Goal: Information Seeking & Learning: Learn about a topic

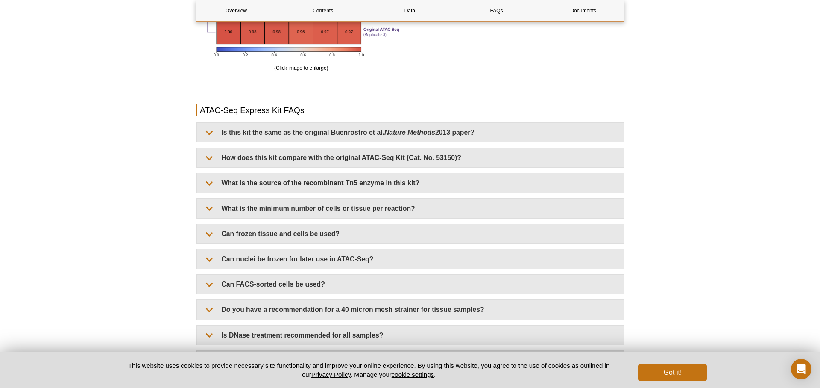
scroll to position [1691, 0]
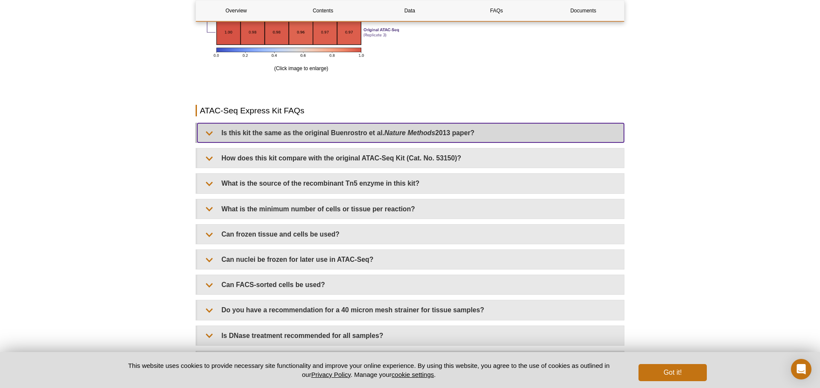
click at [251, 135] on summary "Is this kit the same as the original Buenrostro et al. Nature Methods 2013 pape…" at bounding box center [410, 132] width 427 height 19
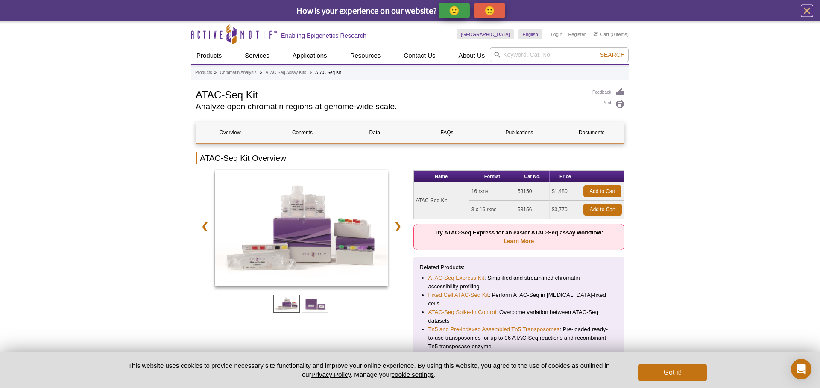
click at [808, 14] on icon "close" at bounding box center [807, 11] width 11 height 11
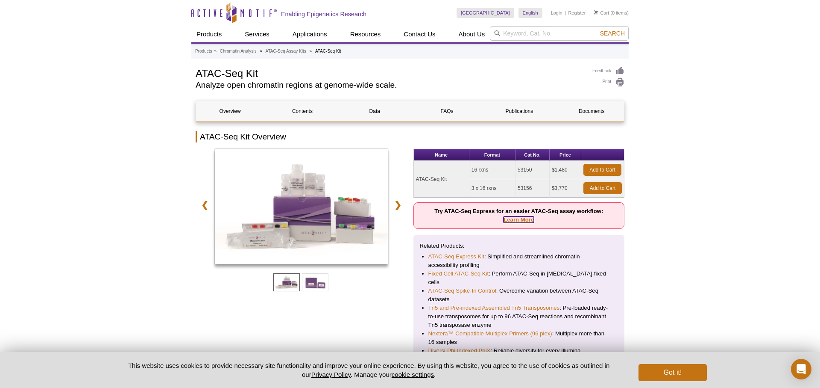
click at [511, 220] on link "Learn More" at bounding box center [519, 219] width 30 height 6
click at [468, 255] on link "ATAC-Seq Express Kit" at bounding box center [457, 256] width 56 height 9
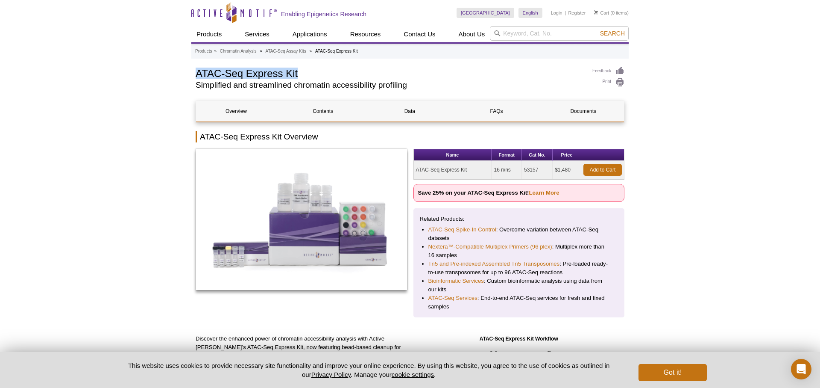
drag, startPoint x: 189, startPoint y: 75, endPoint x: 305, endPoint y: 73, distance: 115.8
copy h1 "ATAC-Seq Express Kit"
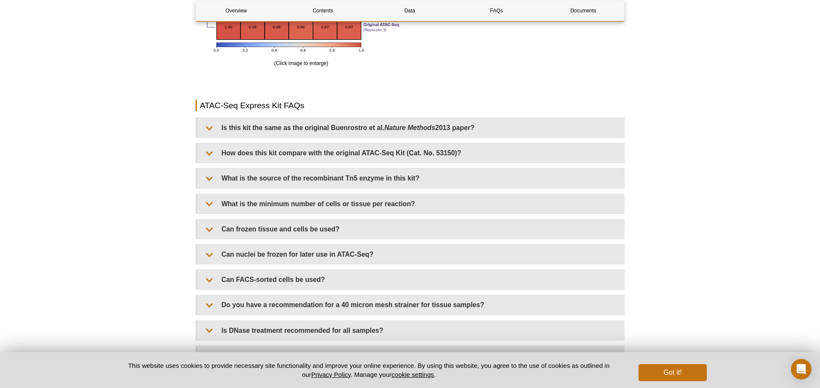
scroll to position [1706, 0]
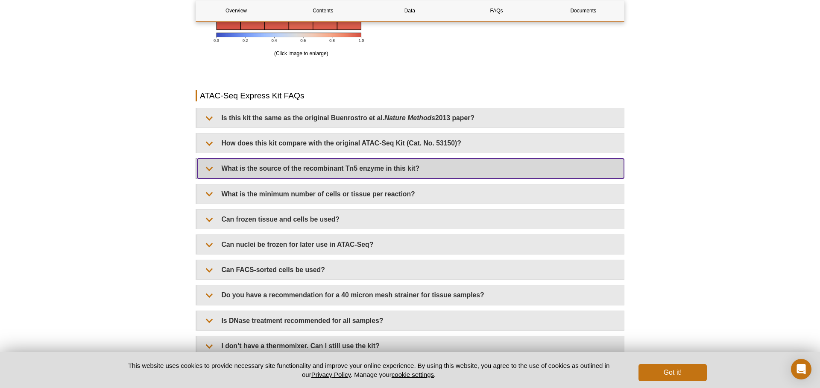
click at [315, 162] on summary "What is the source of the recombinant Tn5 enzyme in this kit?" at bounding box center [410, 168] width 427 height 19
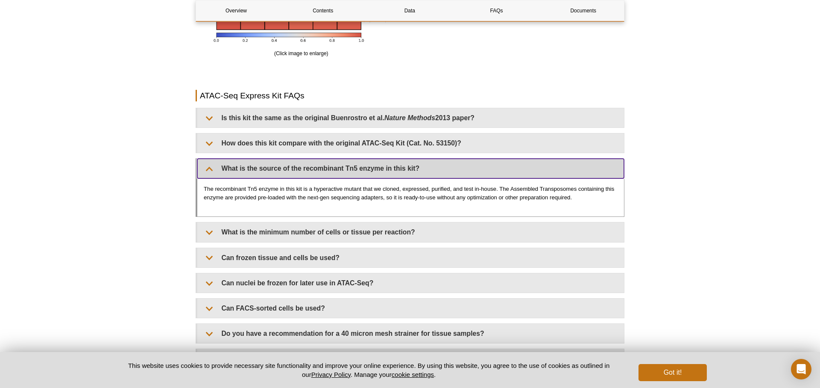
click at [316, 162] on summary "What is the source of the recombinant Tn5 enzyme in this kit?" at bounding box center [410, 168] width 427 height 19
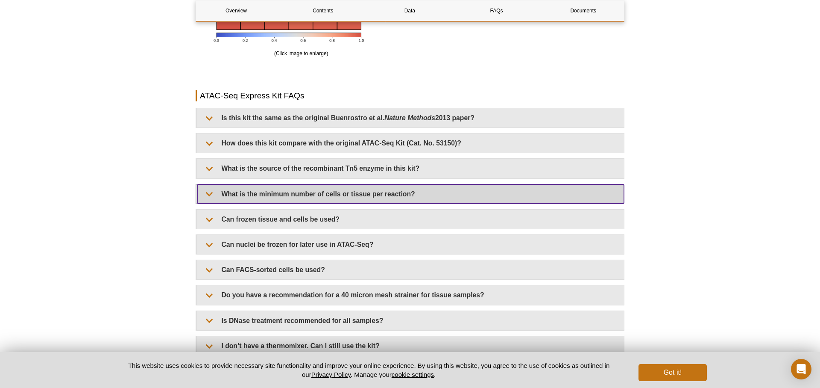
click at [333, 190] on summary "What is the minimum number of cells or tissue per reaction?" at bounding box center [410, 193] width 427 height 19
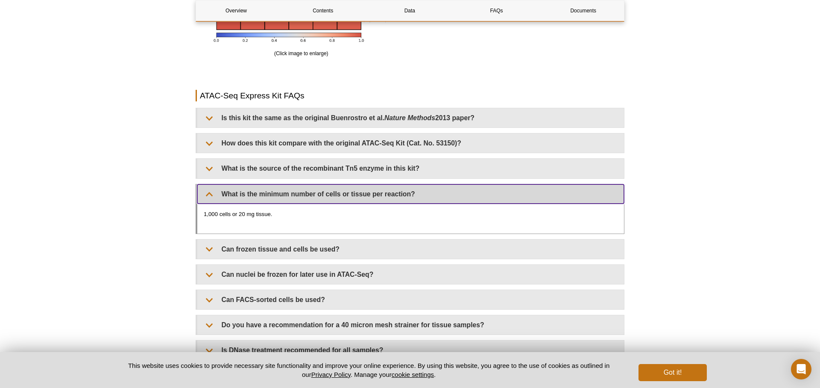
click at [333, 189] on summary "What is the minimum number of cells or tissue per reaction?" at bounding box center [410, 193] width 427 height 19
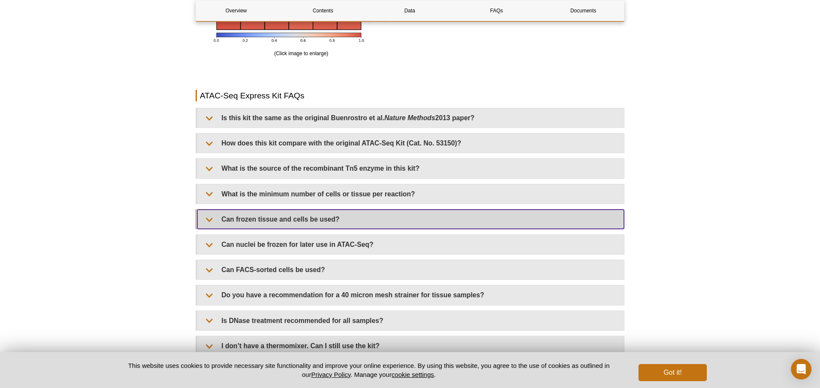
click at [329, 214] on summary "Can frozen tissue and cells be used?" at bounding box center [410, 218] width 427 height 19
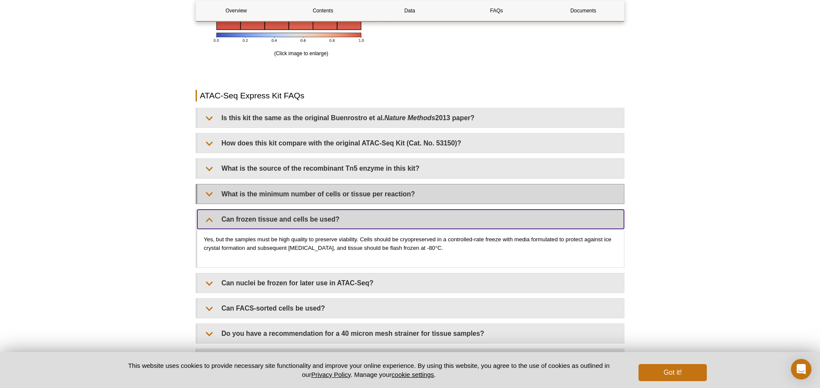
scroll to position [1742, 0]
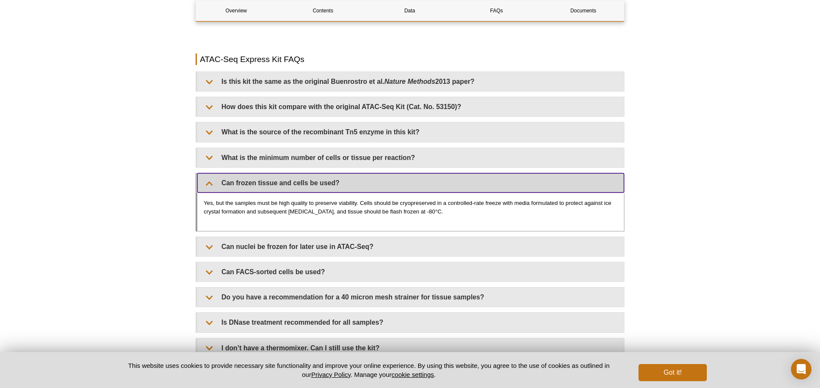
click at [331, 180] on summary "Can frozen tissue and cells be used?" at bounding box center [410, 182] width 427 height 19
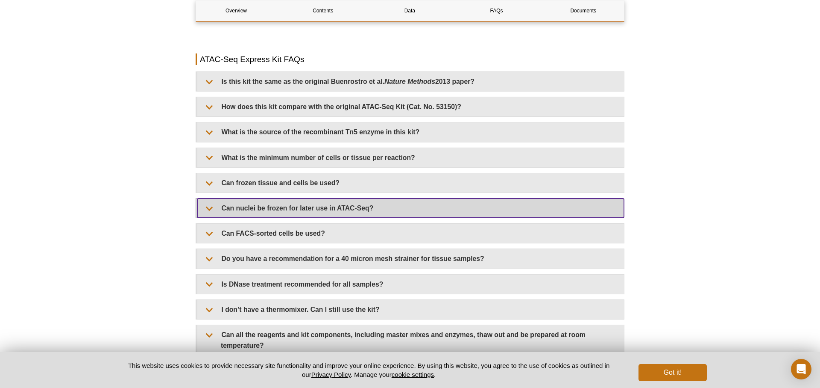
click at [326, 211] on summary "Can nuclei be frozen for later use in ATAC-Seq?" at bounding box center [410, 207] width 427 height 19
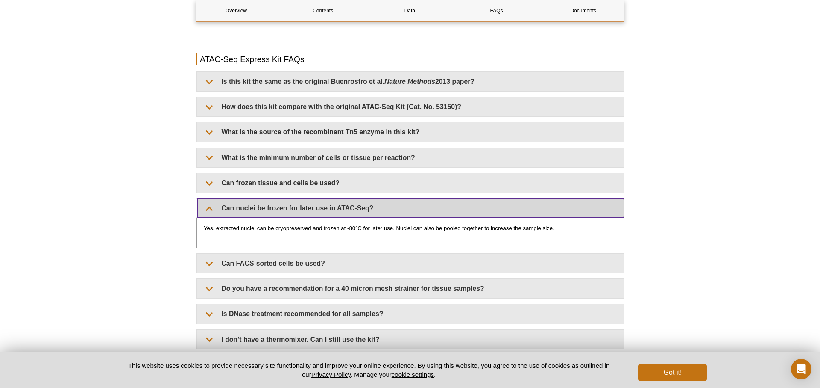
scroll to position [1763, 0]
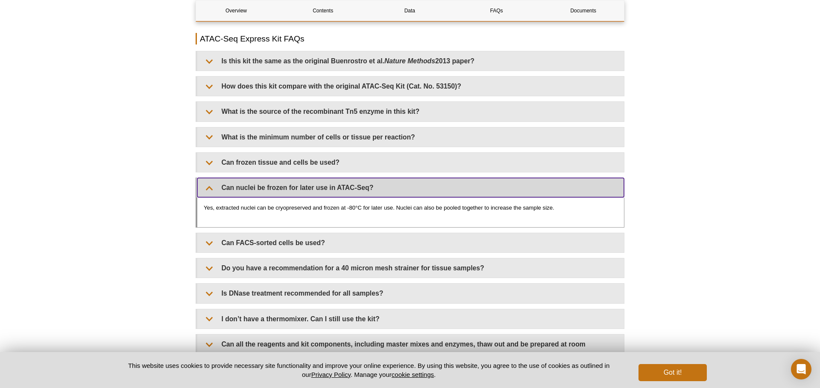
click at [318, 192] on summary "Can nuclei be frozen for later use in ATAC-Seq?" at bounding box center [410, 187] width 427 height 19
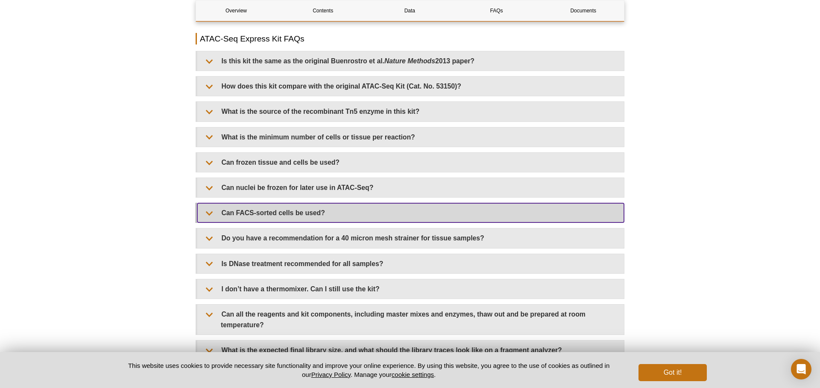
click at [318, 213] on summary "Can FACS-sorted cells be used?" at bounding box center [410, 212] width 427 height 19
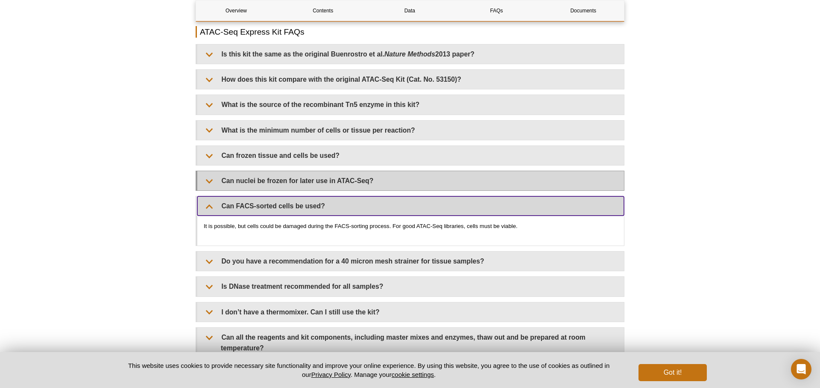
scroll to position [1824, 0]
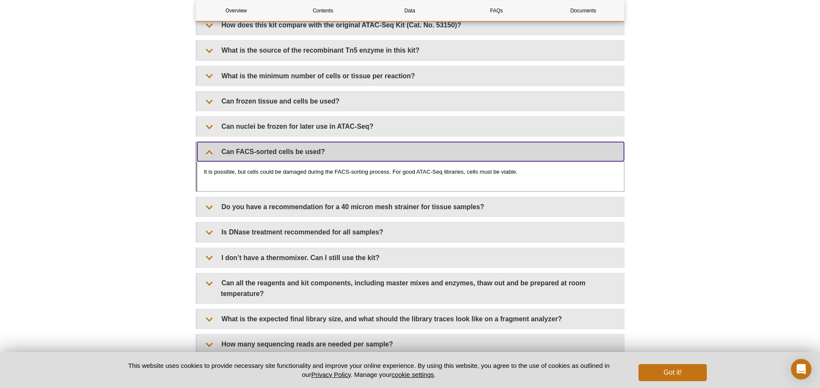
click at [318, 149] on summary "Can FACS-sorted cells be used?" at bounding box center [410, 151] width 427 height 19
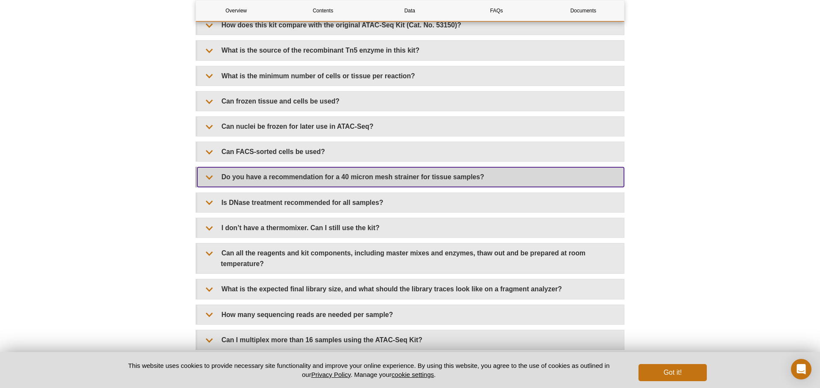
click at [315, 173] on summary "Do you have a recommendation for a 40 micron mesh strainer for tissue samples?" at bounding box center [410, 176] width 427 height 19
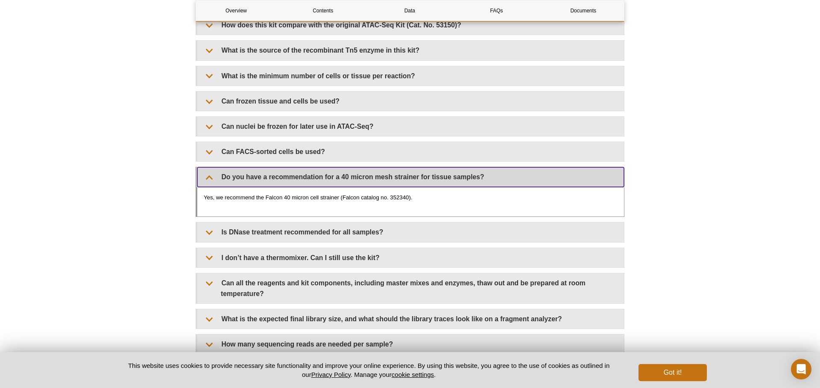
click at [315, 173] on summary "Do you have a recommendation for a 40 micron mesh strainer for tissue samples?" at bounding box center [410, 176] width 427 height 19
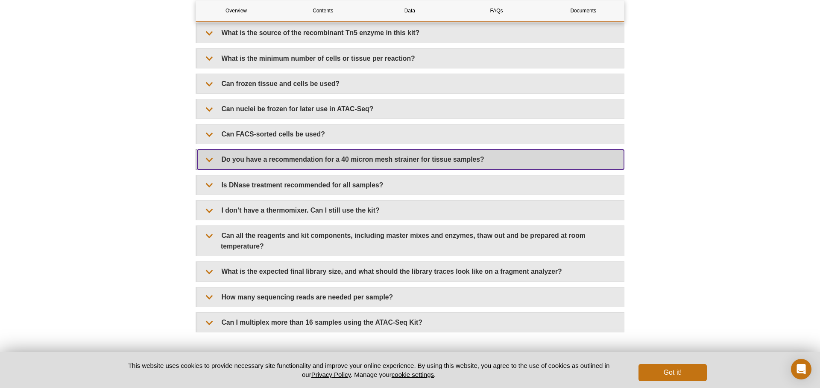
scroll to position [1848, 0]
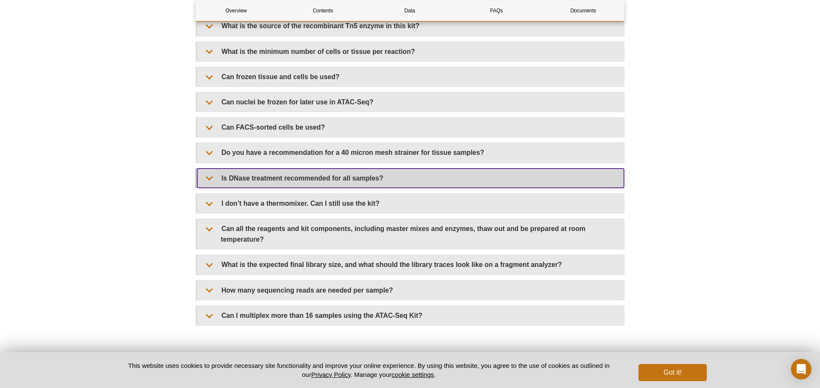
click at [325, 173] on summary "Is DNase treatment recommended for all samples?" at bounding box center [410, 177] width 427 height 19
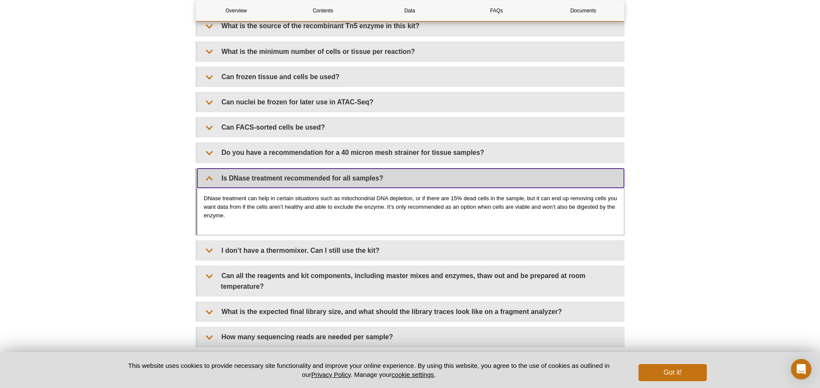
click at [325, 173] on summary "Is DNase treatment recommended for all samples?" at bounding box center [410, 177] width 427 height 19
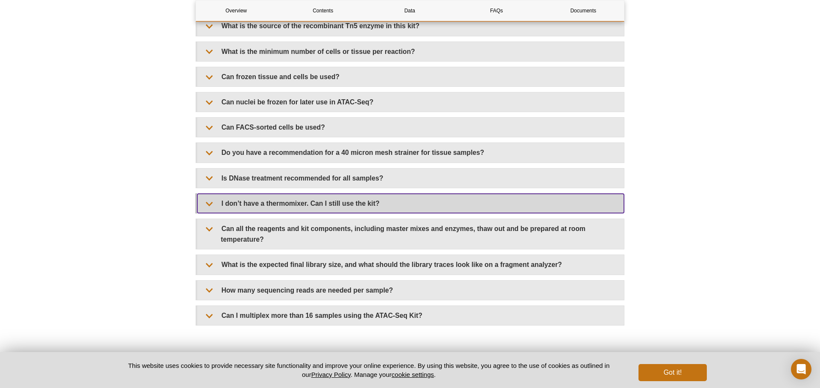
click at [327, 202] on summary "I don’t have a thermomixer. Can I still use the kit?" at bounding box center [410, 203] width 427 height 19
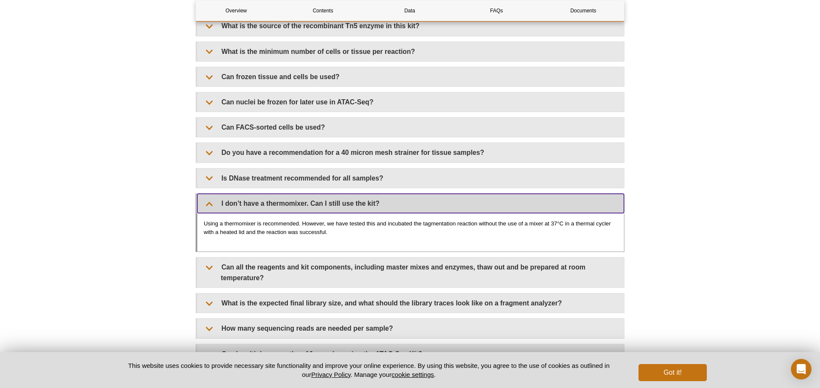
click at [327, 202] on summary "I don’t have a thermomixer. Can I still use the kit?" at bounding box center [410, 203] width 427 height 19
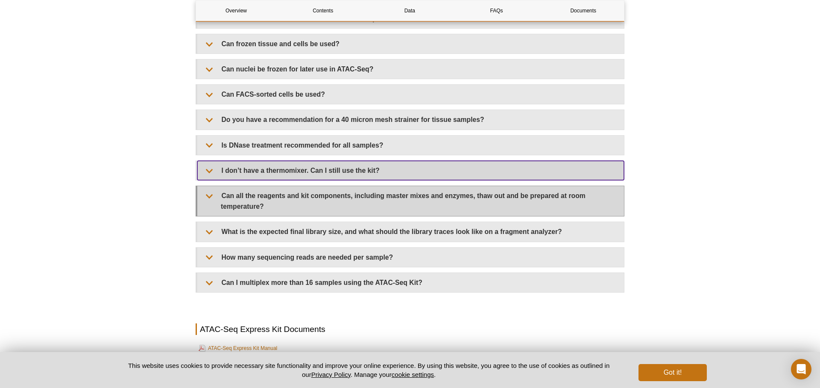
scroll to position [1897, 0]
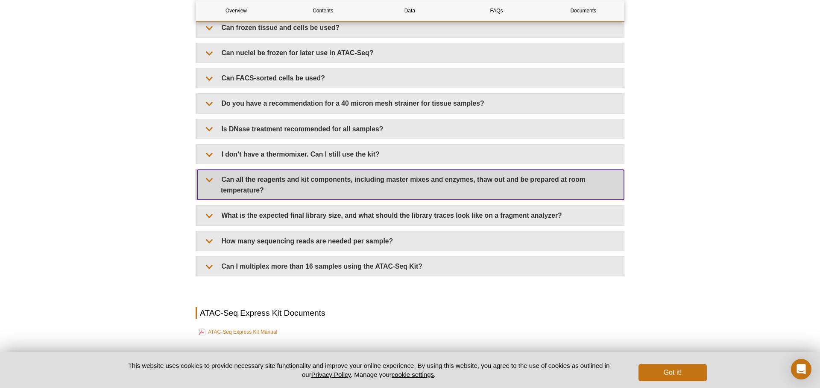
click at [326, 192] on summary "Can all the reagents and kit components, including master mixes and enzymes, th…" at bounding box center [410, 185] width 427 height 30
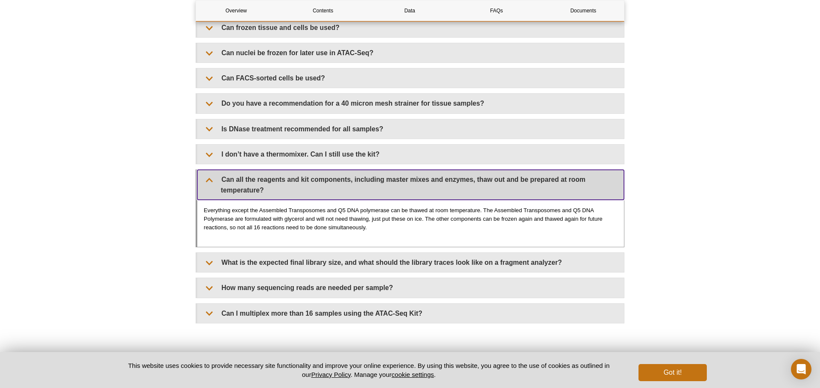
click at [326, 192] on summary "Can all the reagents and kit components, including master mixes and enzymes, th…" at bounding box center [410, 185] width 427 height 30
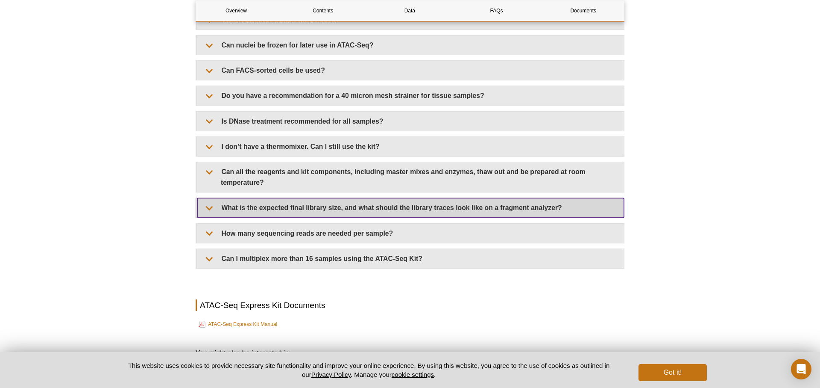
scroll to position [1903, 0]
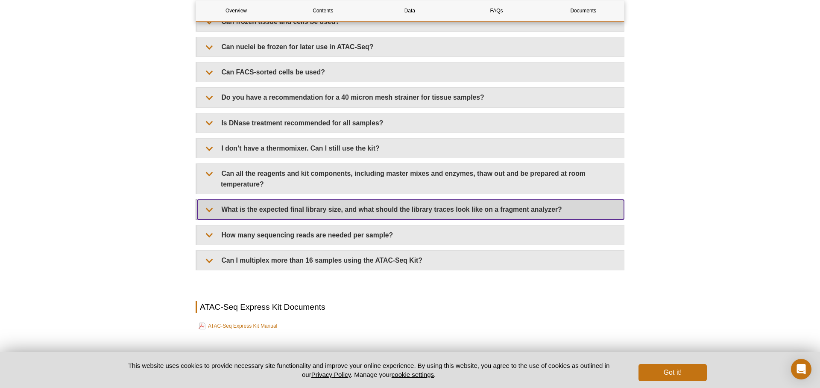
click at [324, 210] on summary "What is the expected final library size, and what should the library traces loo…" at bounding box center [410, 209] width 427 height 19
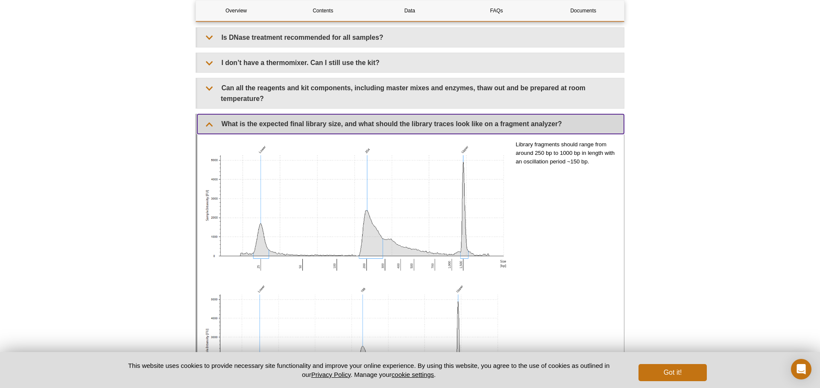
scroll to position [1964, 0]
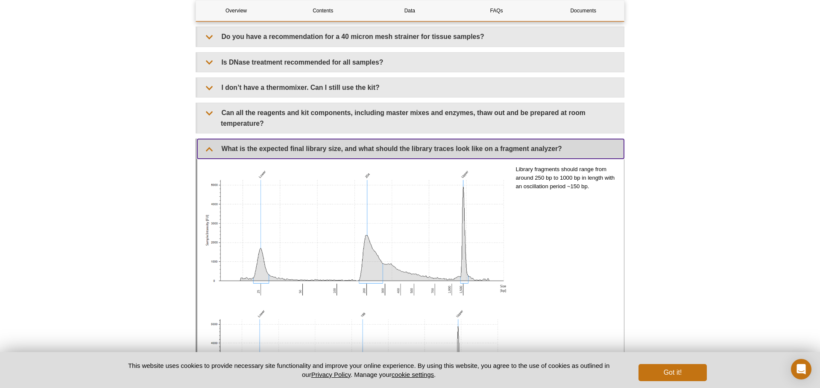
click at [311, 152] on summary "What is the expected final library size, and what should the library traces loo…" at bounding box center [410, 148] width 427 height 19
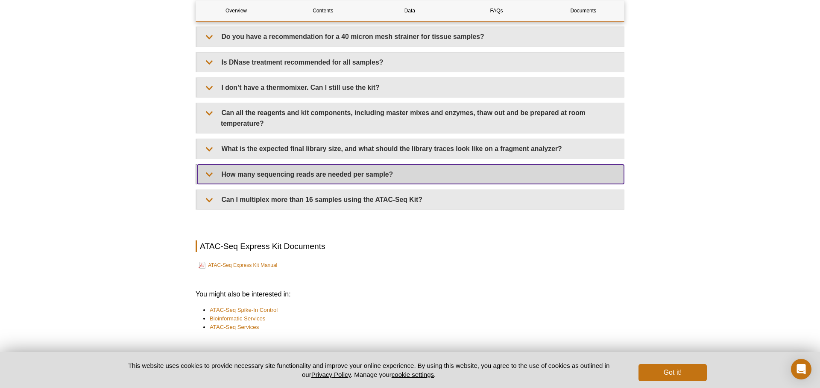
click at [315, 176] on summary "How many sequencing reads are needed per sample?" at bounding box center [410, 174] width 427 height 19
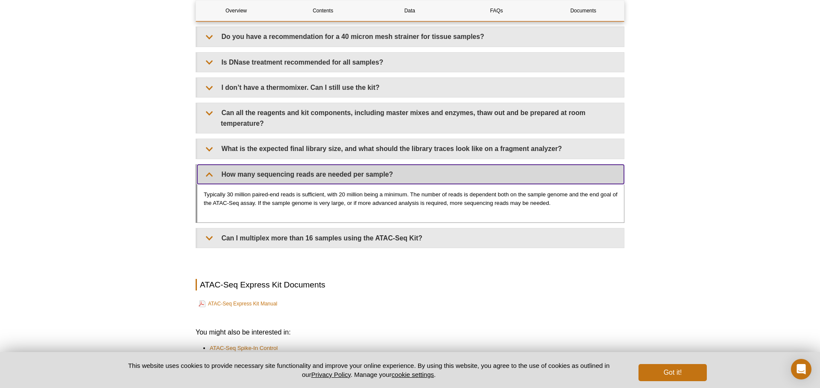
click at [310, 169] on summary "How many sequencing reads are needed per sample?" at bounding box center [410, 174] width 427 height 19
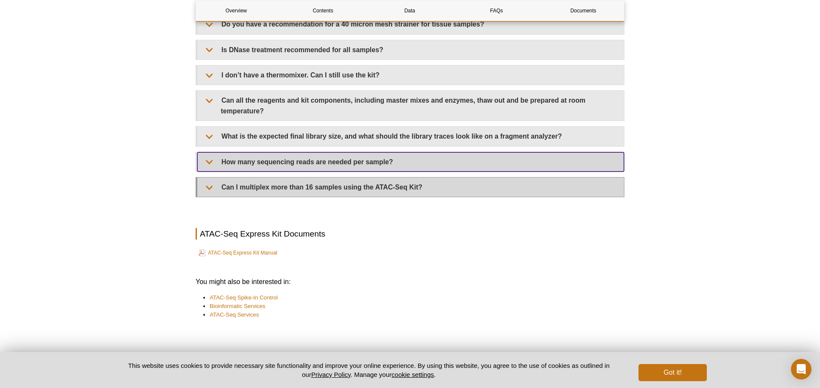
scroll to position [1980, 0]
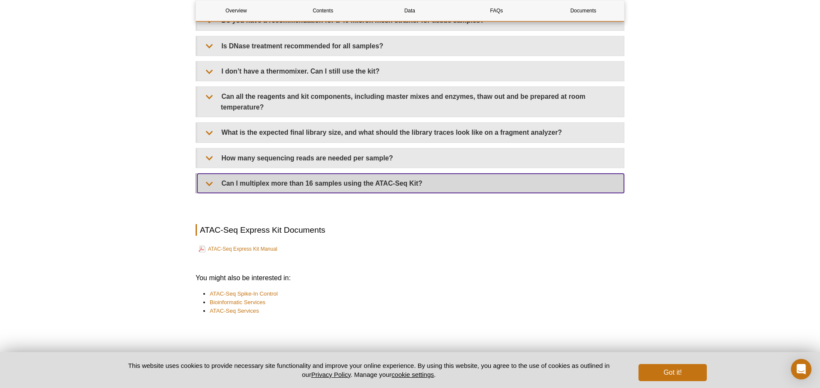
click at [310, 181] on summary "Can I multiplex more than 16 samples using the ATAC-Seq Kit?" at bounding box center [410, 182] width 427 height 19
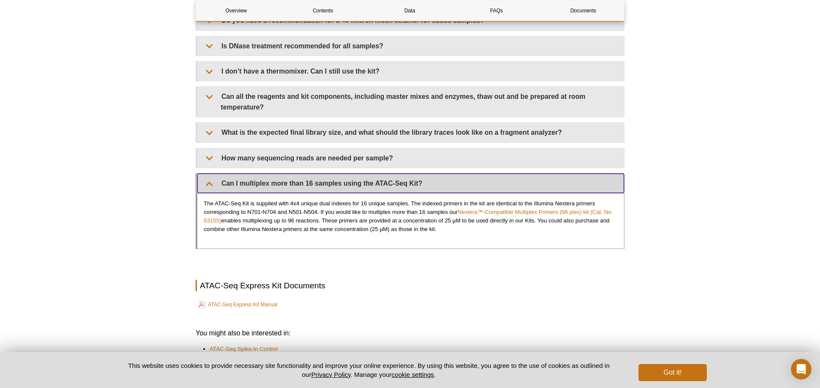
click at [310, 181] on summary "Can I multiplex more than 16 samples using the ATAC-Seq Kit?" at bounding box center [410, 182] width 427 height 19
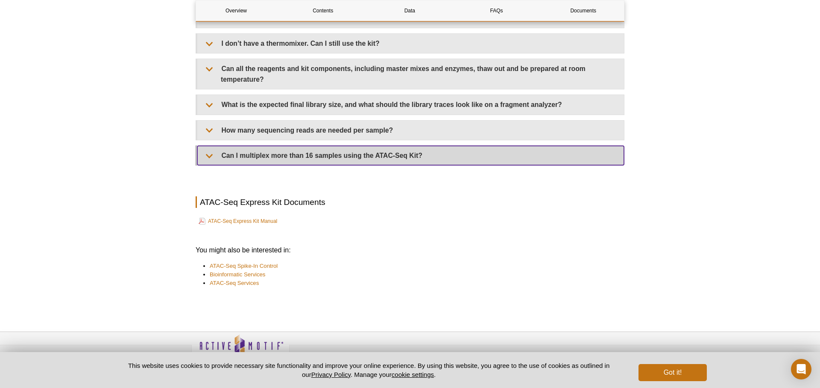
scroll to position [2026, 0]
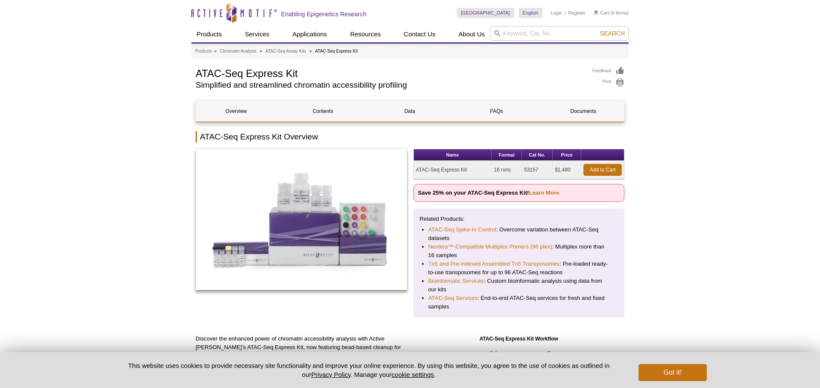
scroll to position [1574, 0]
click at [259, 107] on link "Overview" at bounding box center [236, 111] width 80 height 21
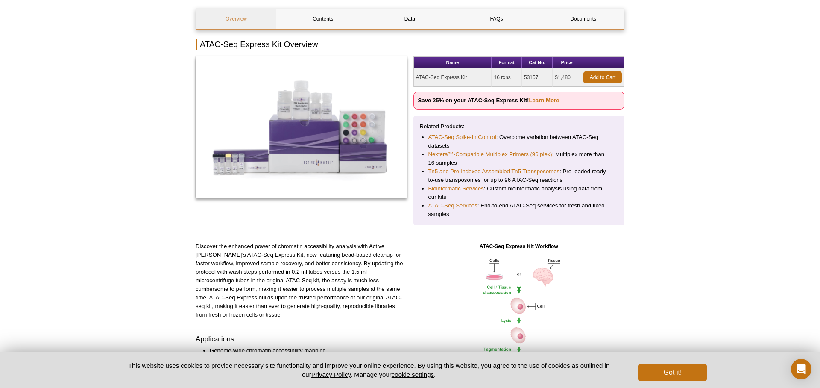
scroll to position [82, 0]
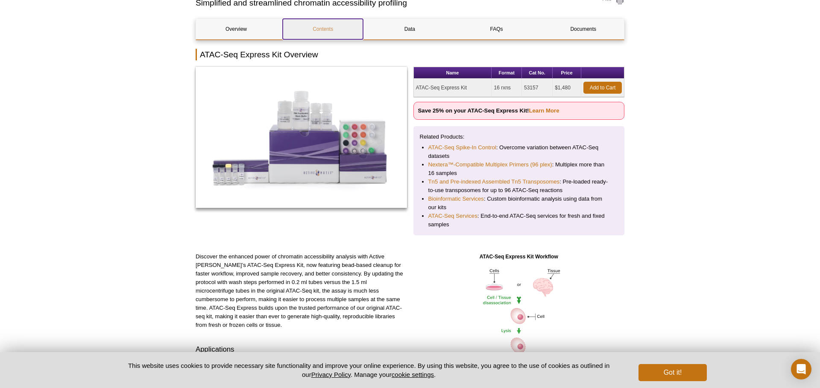
click at [329, 34] on link "Contents" at bounding box center [323, 29] width 80 height 21
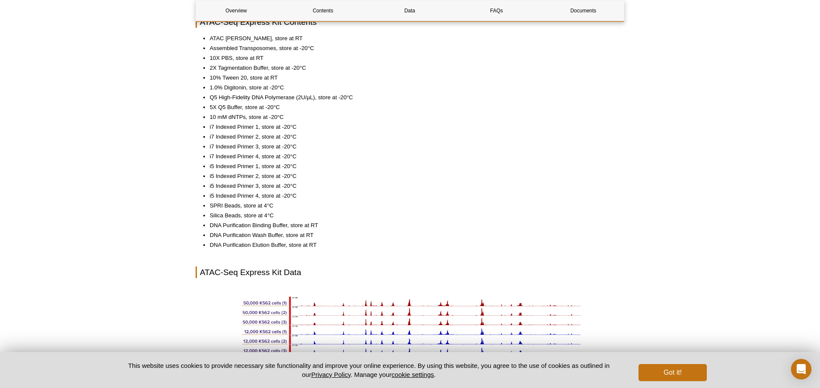
scroll to position [785, 0]
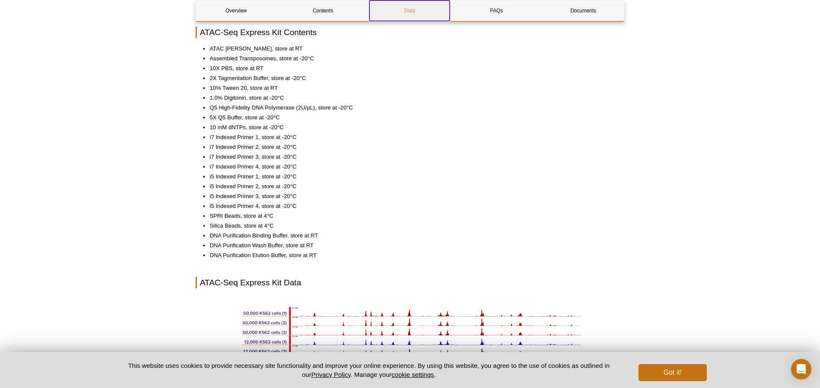
click at [412, 18] on link "Data" at bounding box center [410, 10] width 80 height 21
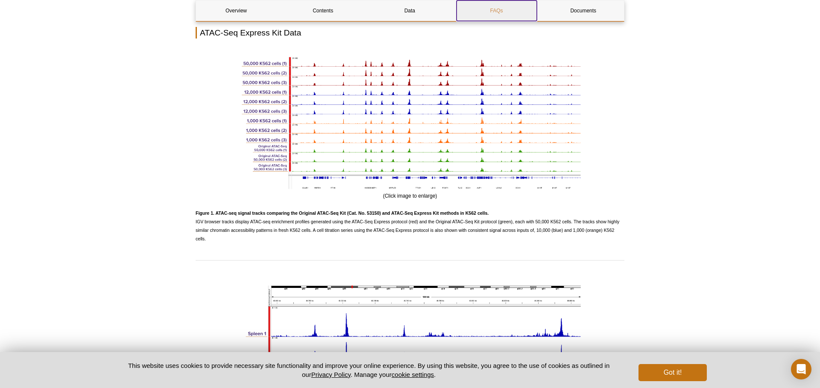
click at [488, 15] on link "FAQs" at bounding box center [497, 10] width 80 height 21
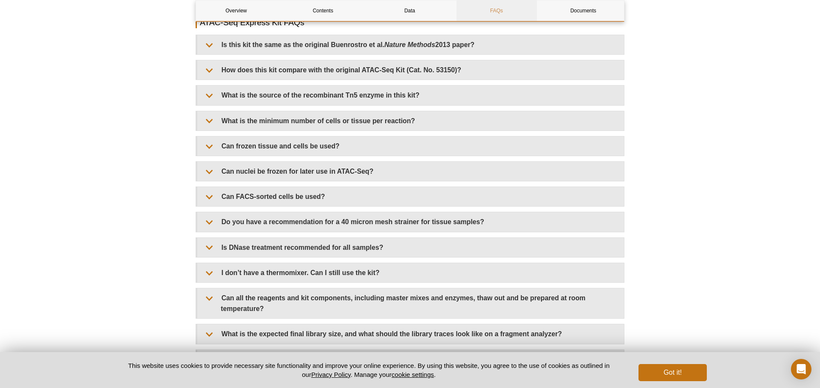
scroll to position [1769, 0]
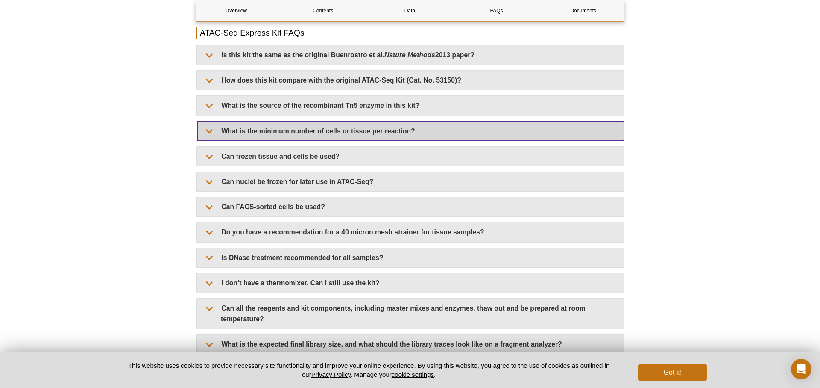
click at [231, 121] on summary "What is the minimum number of cells or tissue per reaction?" at bounding box center [410, 130] width 427 height 19
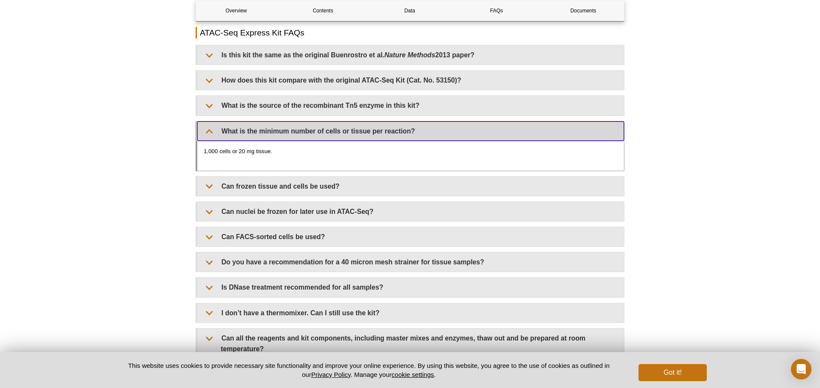
click at [231, 121] on summary "What is the minimum number of cells or tissue per reaction?" at bounding box center [410, 130] width 427 height 19
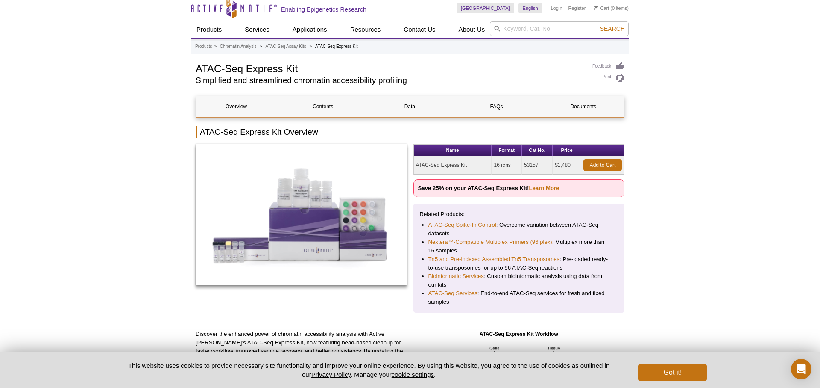
scroll to position [0, 0]
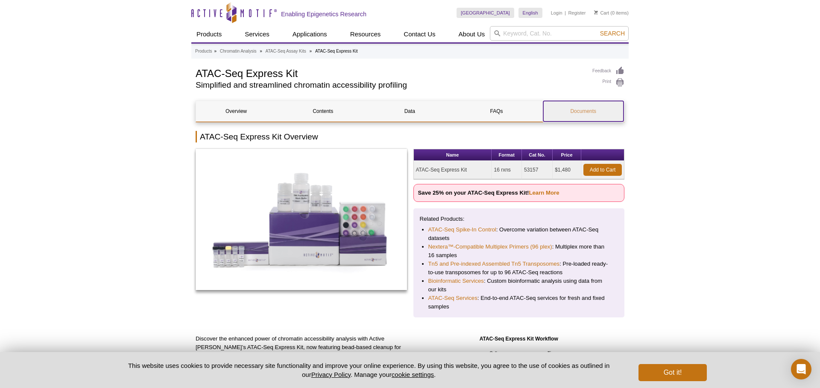
click at [583, 116] on link "Documents" at bounding box center [584, 111] width 80 height 21
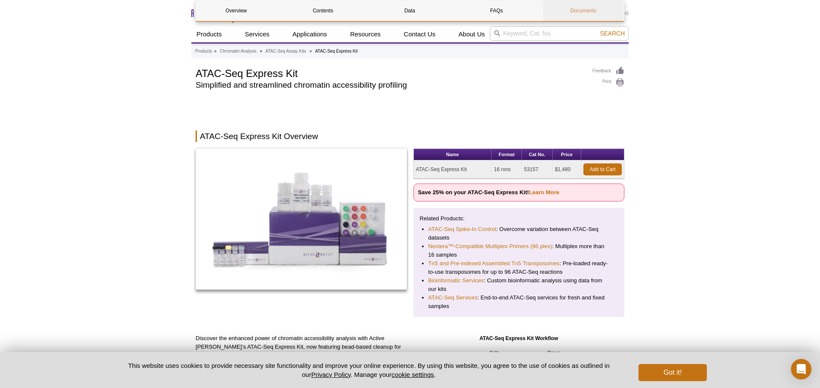
scroll to position [2026, 0]
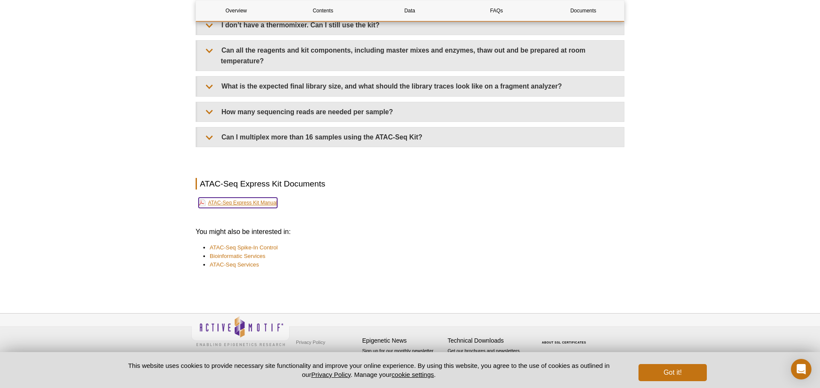
click at [264, 201] on link "ATAC-Seq Express Kit Manual" at bounding box center [238, 202] width 79 height 10
